Goal: Communication & Community: Answer question/provide support

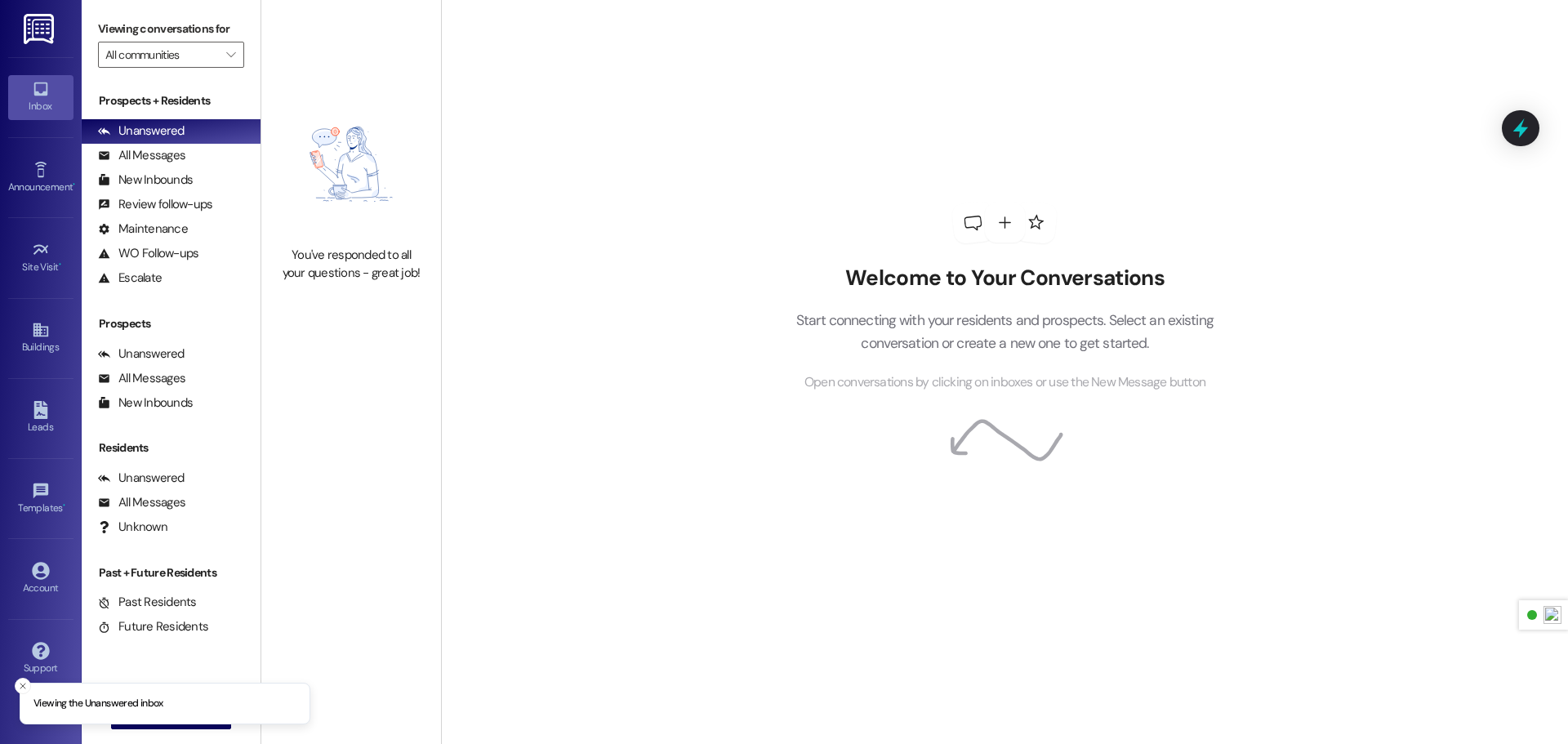
click at [7, 34] on div "Inbox Go to Inbox Announcement • Send A Text Announcement Site Visit • Go to Si…" at bounding box center [41, 372] width 81 height 744
click at [23, 34] on img at bounding box center [40, 28] width 34 height 30
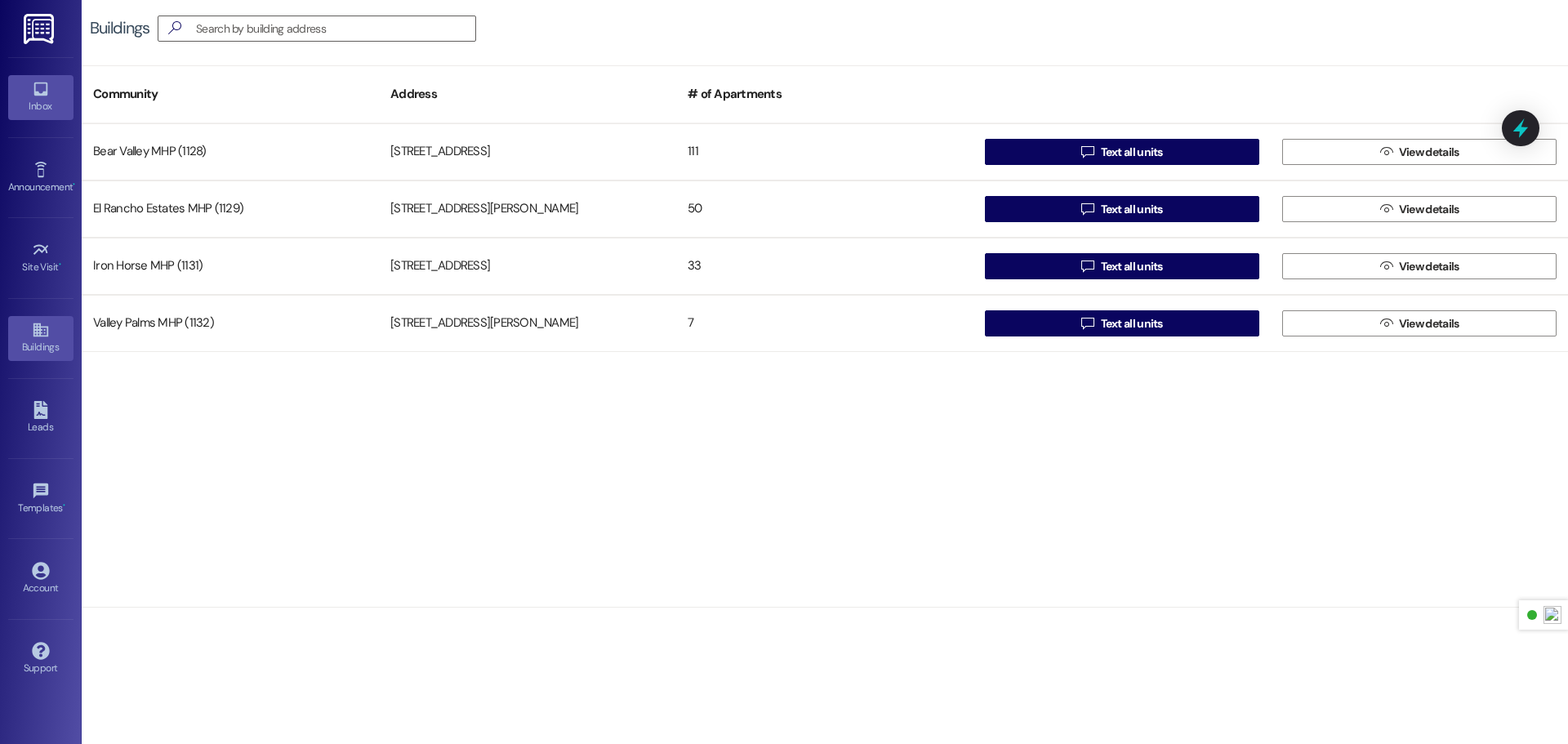
click at [33, 105] on div "Inbox" at bounding box center [41, 106] width 81 height 16
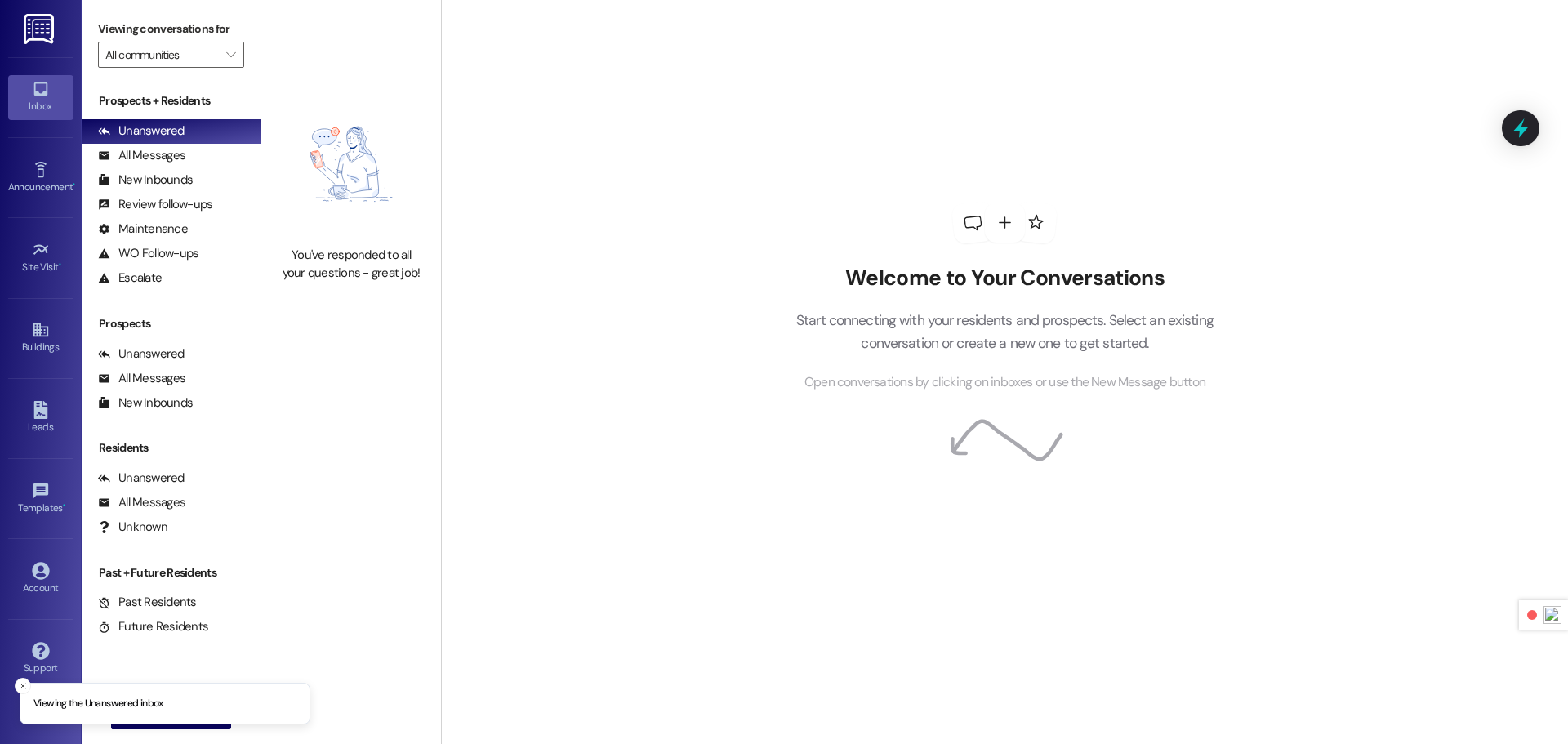
click at [37, 41] on img at bounding box center [40, 28] width 34 height 30
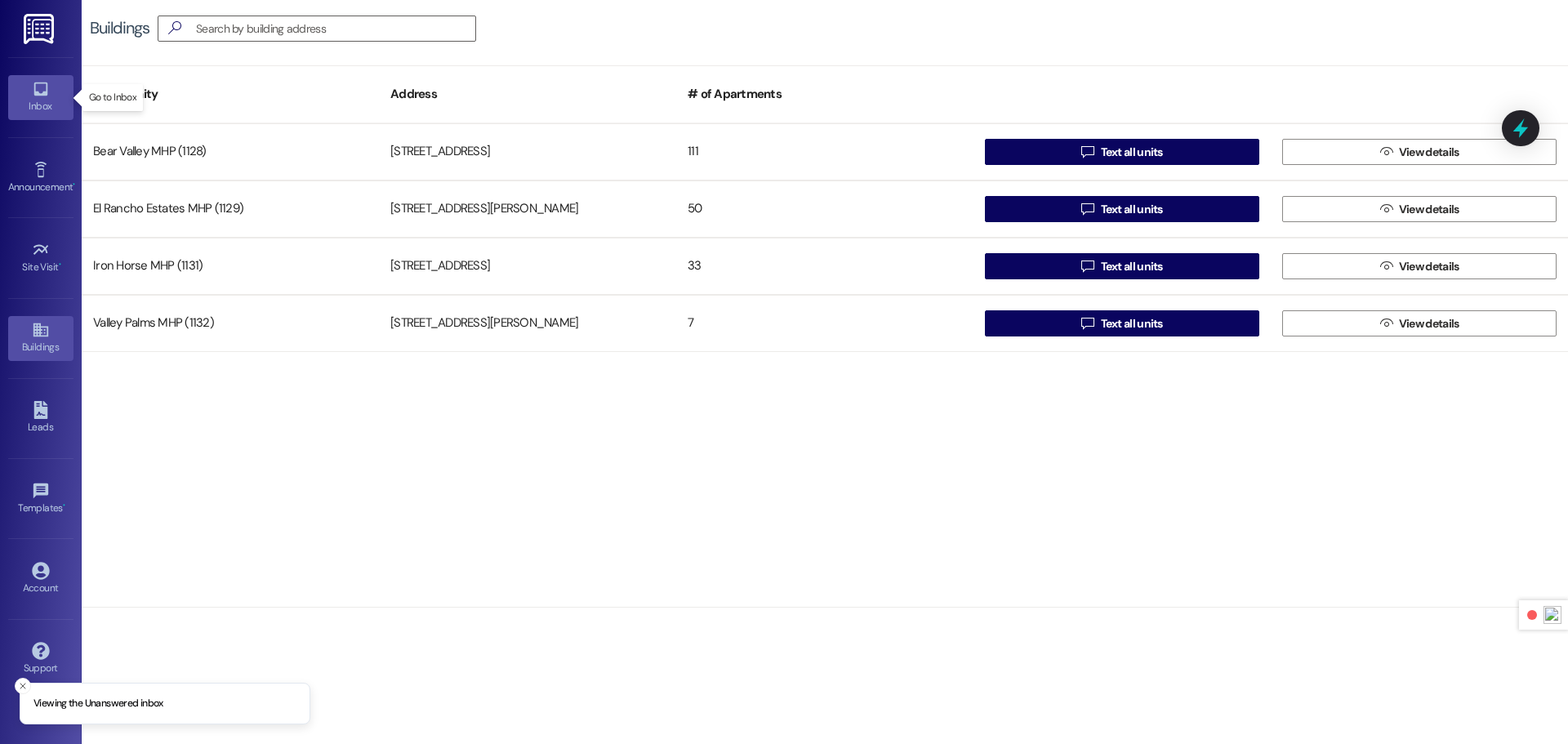
click at [39, 98] on div "Inbox" at bounding box center [41, 106] width 81 height 16
